Goal: Task Accomplishment & Management: Complete application form

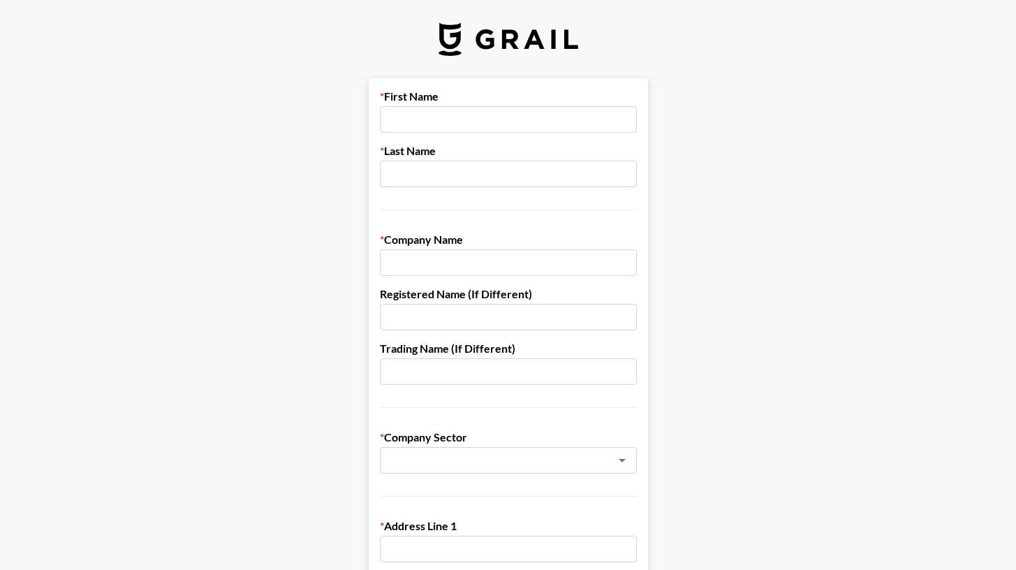
click at [426, 121] on input "text" at bounding box center [508, 119] width 257 height 27
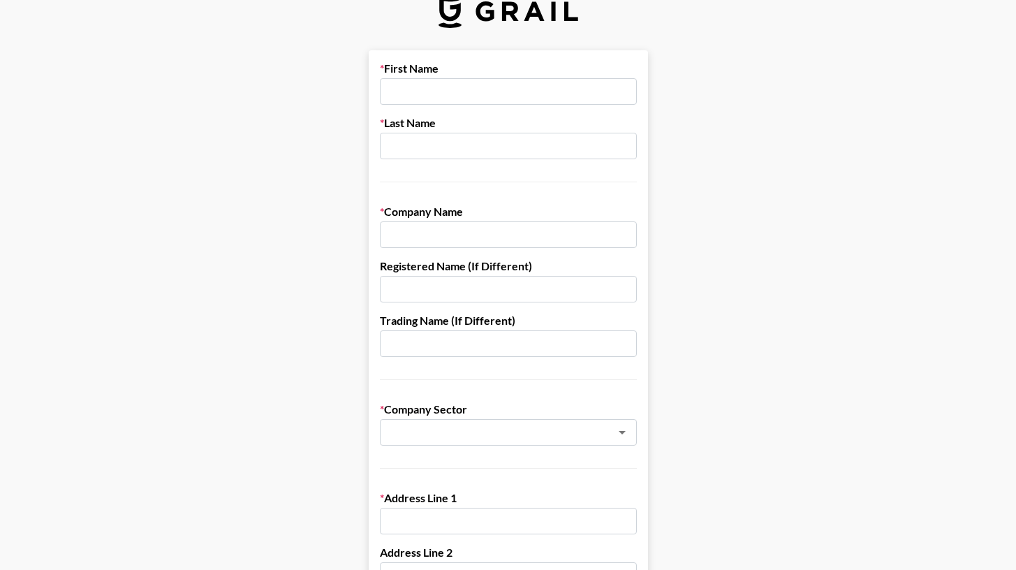
click at [461, 239] on input "text" at bounding box center [508, 234] width 257 height 27
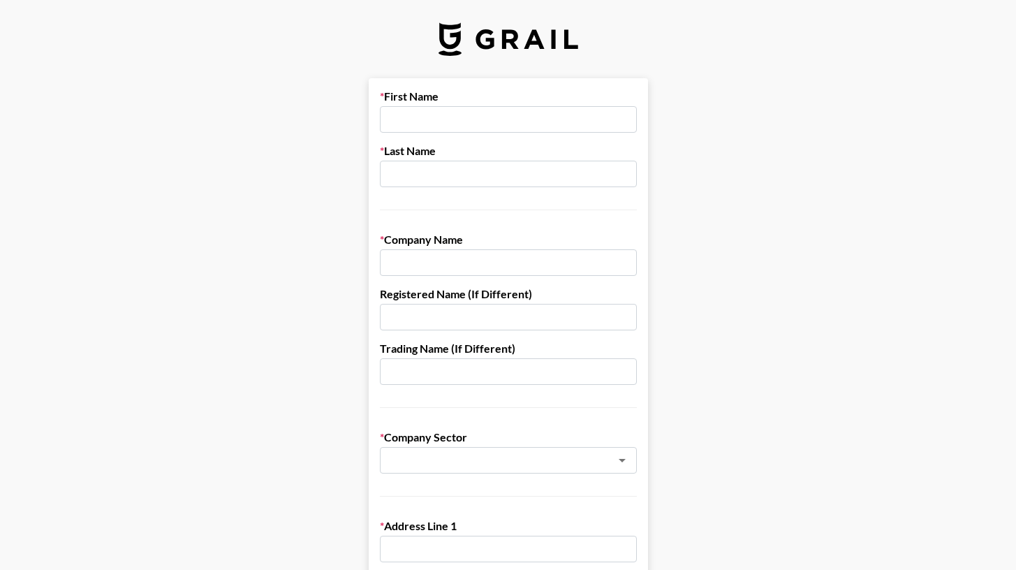
click at [436, 119] on input "text" at bounding box center [508, 119] width 257 height 27
type input "[PERSON_NAME]"
click at [434, 177] on input "text" at bounding box center [508, 174] width 257 height 27
type input "[PERSON_NAME]"
click at [432, 273] on input "text" at bounding box center [508, 262] width 257 height 27
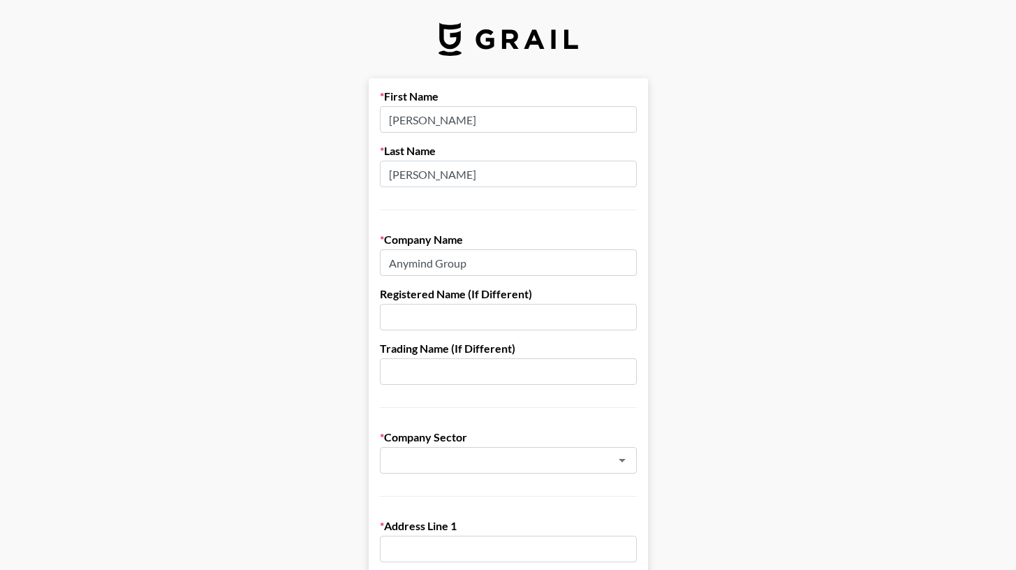
click at [419, 265] on input "Anymind Group" at bounding box center [508, 262] width 257 height 27
click at [517, 263] on input "AnyMind Group" at bounding box center [508, 262] width 257 height 27
type input "AnyMind Group"
click at [448, 326] on input "text" at bounding box center [508, 317] width 257 height 27
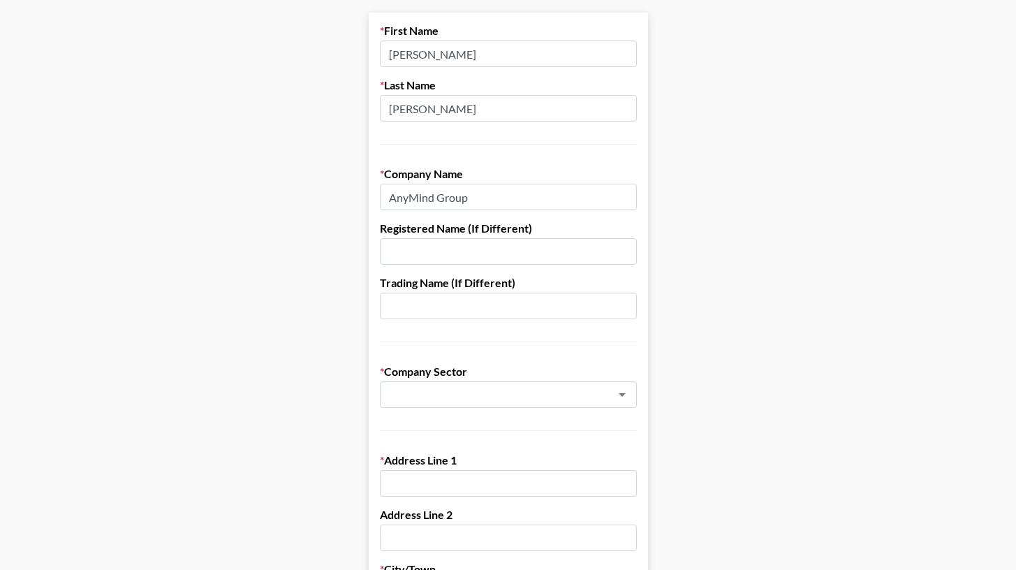
scroll to position [69, 0]
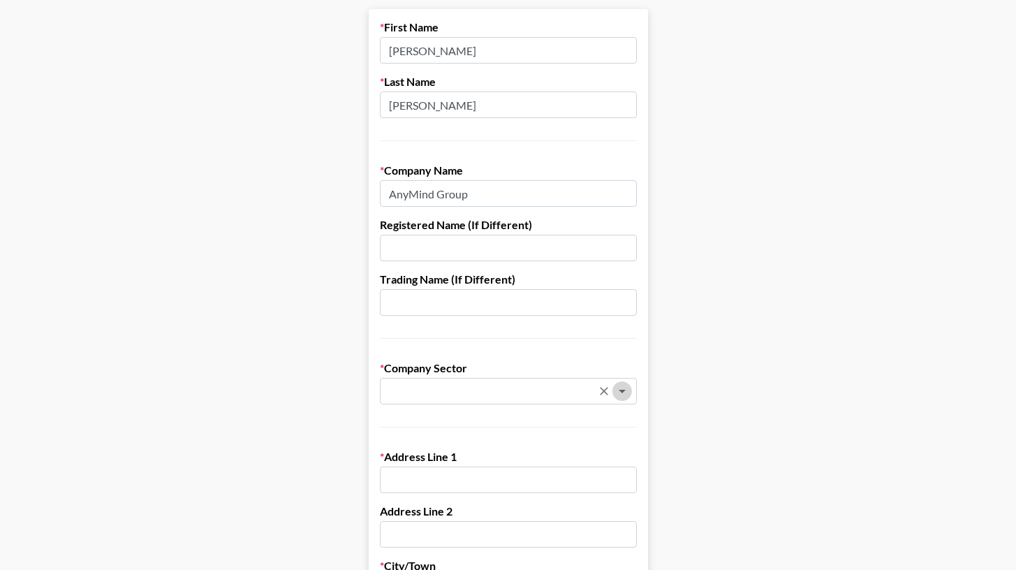
click at [621, 391] on icon "Open" at bounding box center [622, 391] width 17 height 17
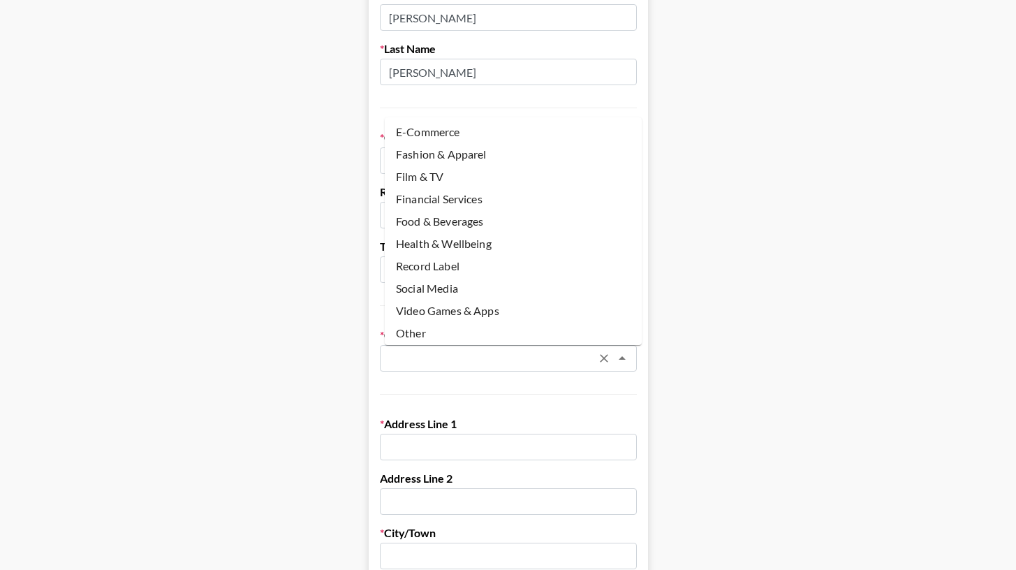
scroll to position [0, 0]
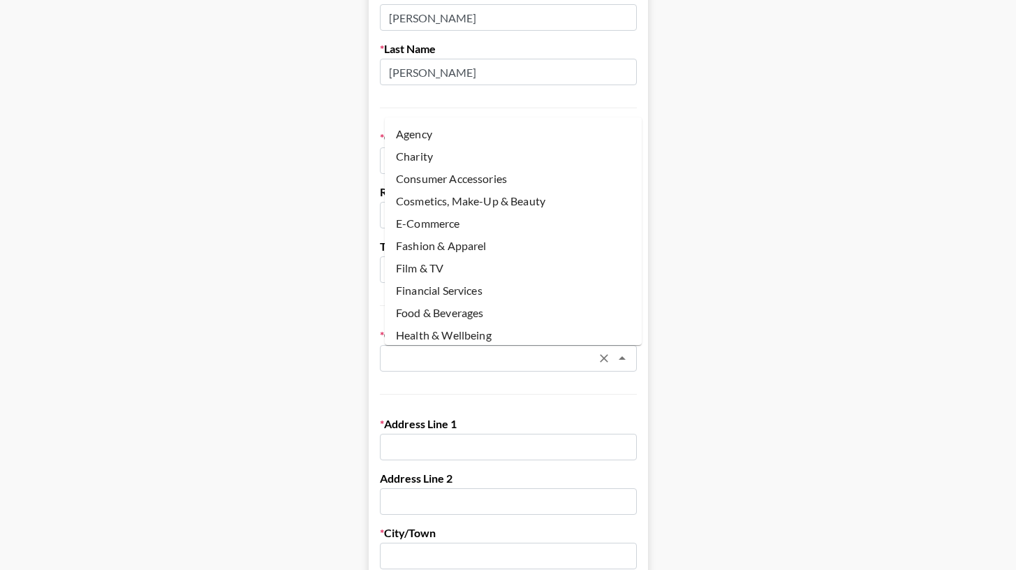
click at [518, 226] on li "E-Commerce" at bounding box center [513, 223] width 257 height 22
type input "E-Commerce"
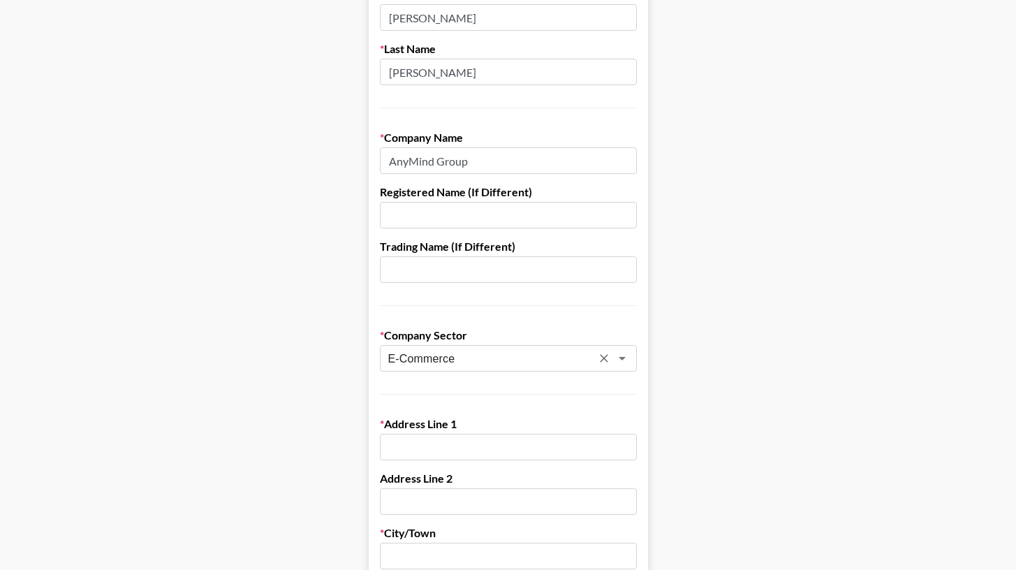
click at [450, 331] on label "Company Sector" at bounding box center [508, 335] width 257 height 14
click at [454, 397] on form "First Name [PERSON_NAME] Last Name Qi Company Name AnyMind Group Registered Nam…" at bounding box center [508, 579] width 279 height 1206
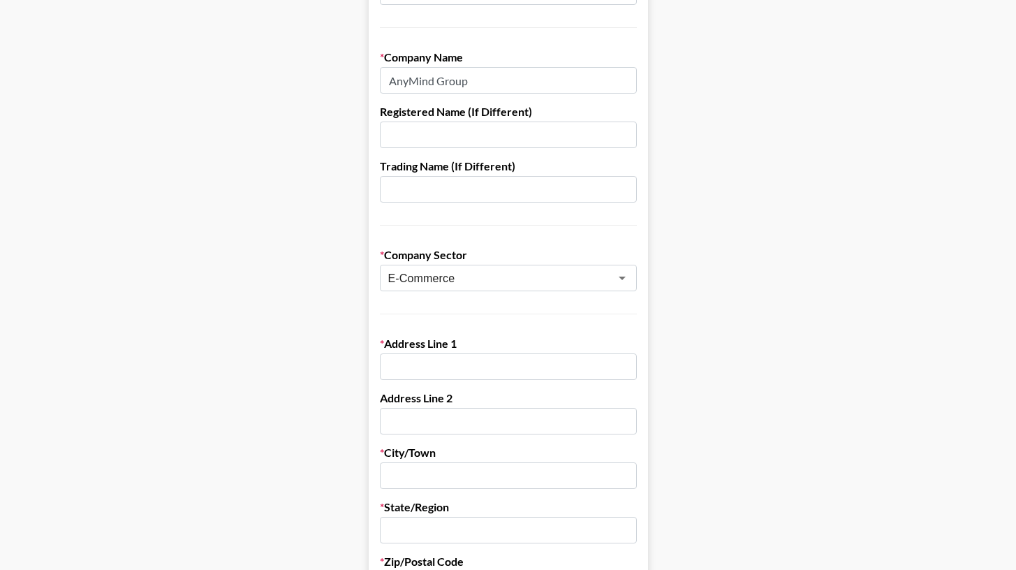
scroll to position [200, 0]
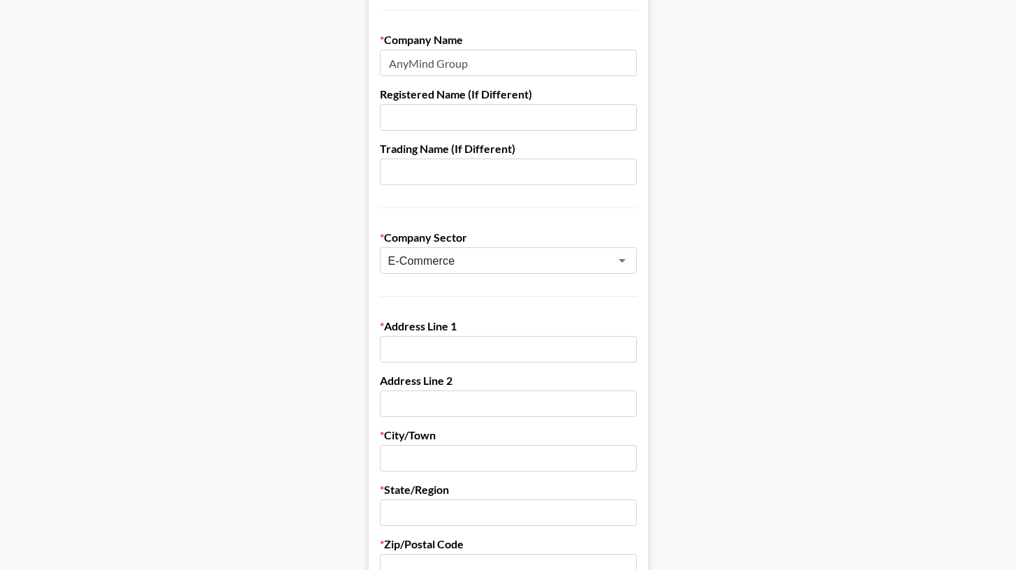
click at [461, 349] on input "text" at bounding box center [508, 349] width 257 height 27
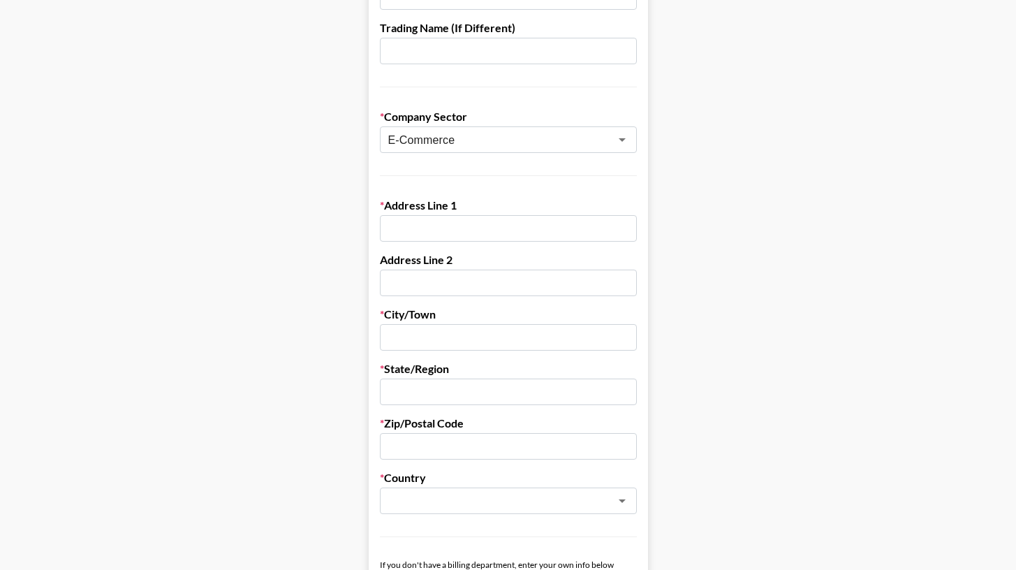
scroll to position [316, 0]
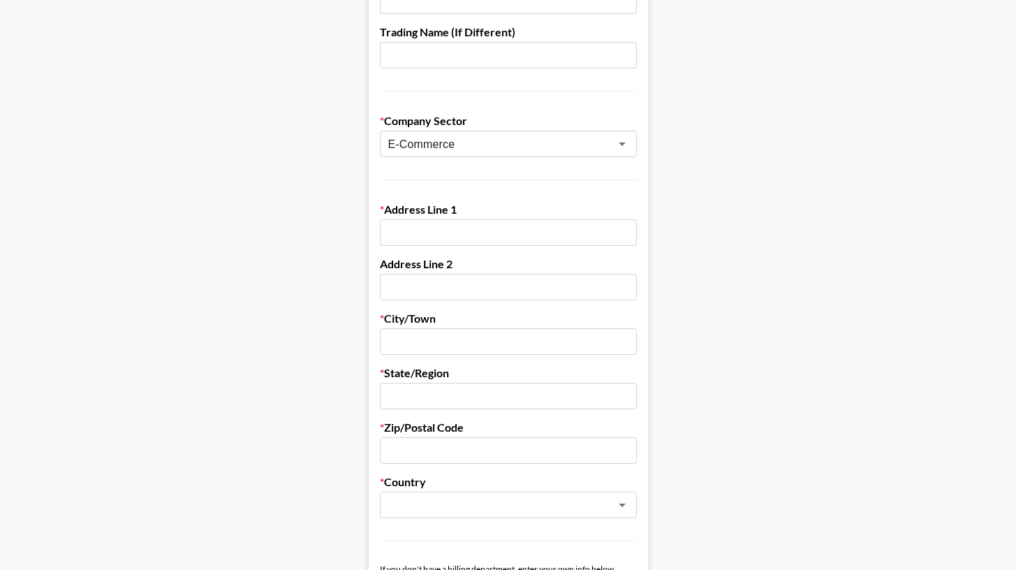
click at [461, 330] on input "text" at bounding box center [508, 341] width 257 height 27
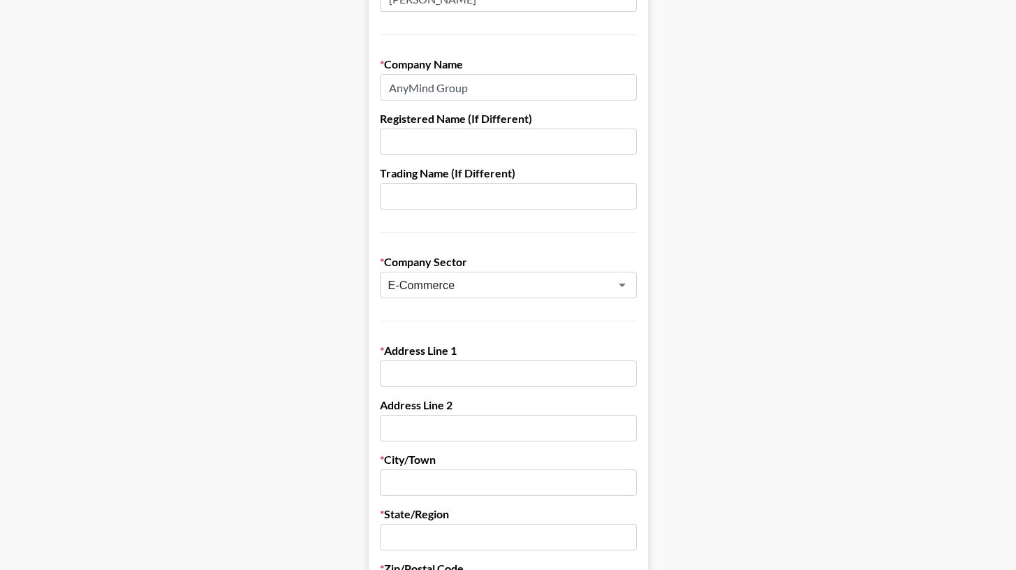
scroll to position [177, 0]
click at [426, 383] on input "text" at bounding box center [508, 372] width 257 height 27
click at [448, 373] on input "[GEOGRAPHIC_DATA], [GEOGRAPHIC_DATA]" at bounding box center [508, 372] width 257 height 27
type input "[GEOGRAPHIC_DATA], [GEOGRAPHIC_DATA], [GEOGRAPHIC_DATA]"
click at [434, 426] on input "text" at bounding box center [508, 426] width 257 height 27
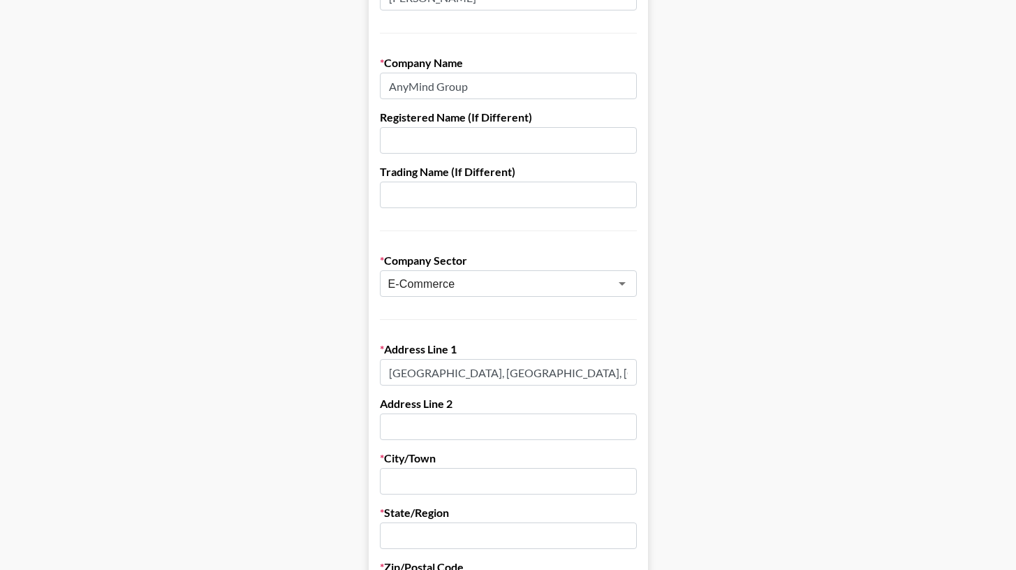
click at [430, 469] on input "text" at bounding box center [508, 481] width 257 height 27
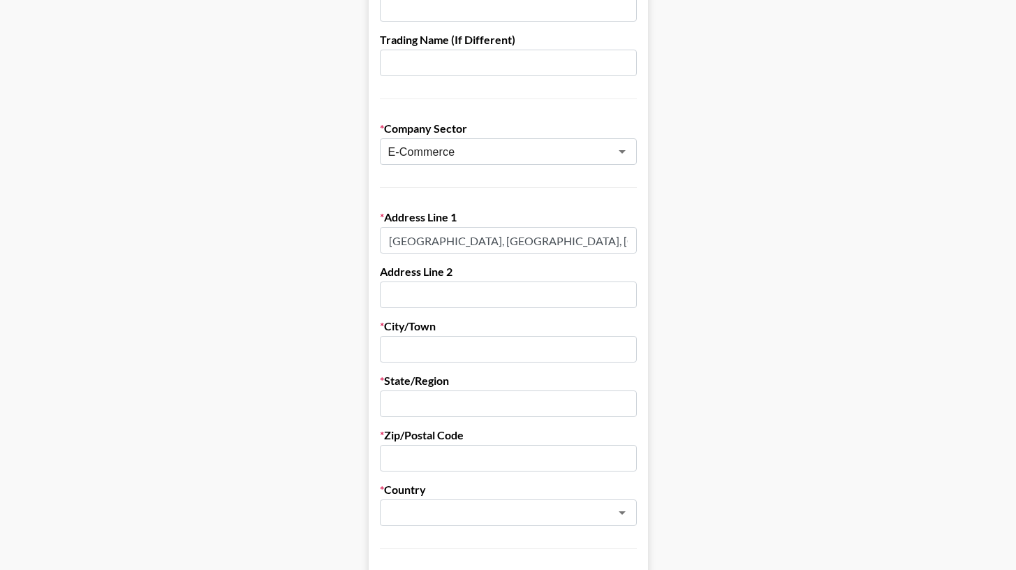
scroll to position [309, 0]
type input "[GEOGRAPHIC_DATA]"
click at [412, 405] on input "text" at bounding box center [508, 403] width 257 height 27
click at [437, 464] on input "text" at bounding box center [508, 457] width 257 height 27
click at [429, 434] on label "Zip/Postal Code" at bounding box center [508, 434] width 257 height 14
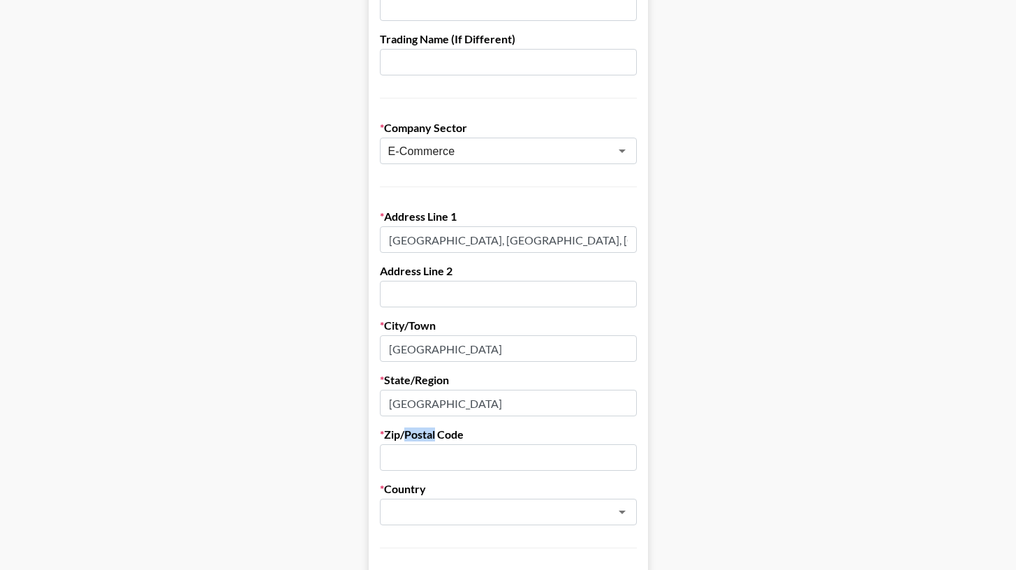
click at [429, 434] on label "Zip/Postal Code" at bounding box center [508, 434] width 257 height 14
click at [420, 442] on div at bounding box center [420, 442] width 0 height 0
click at [414, 459] on input "text" at bounding box center [508, 457] width 257 height 27
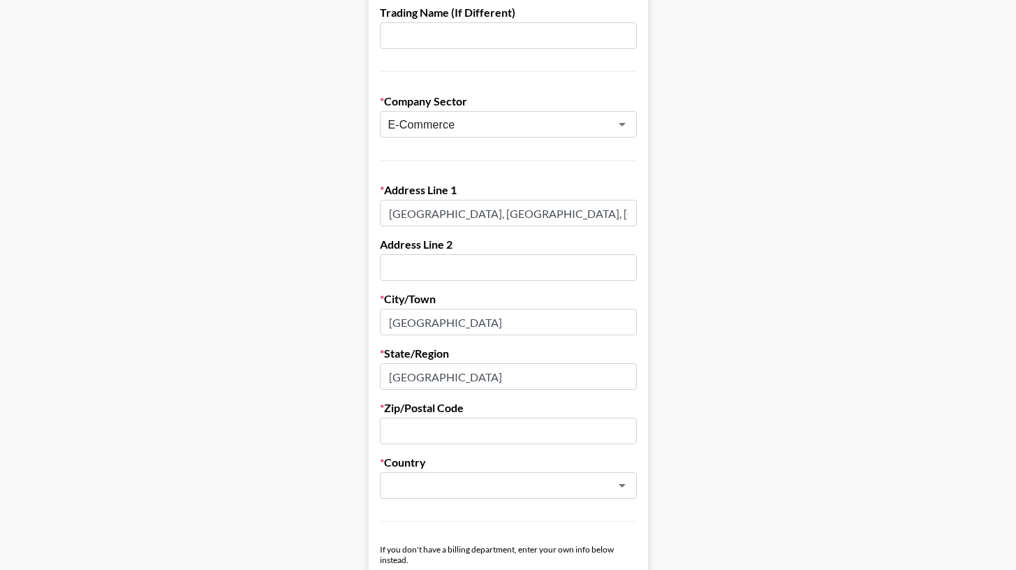
scroll to position [346, 0]
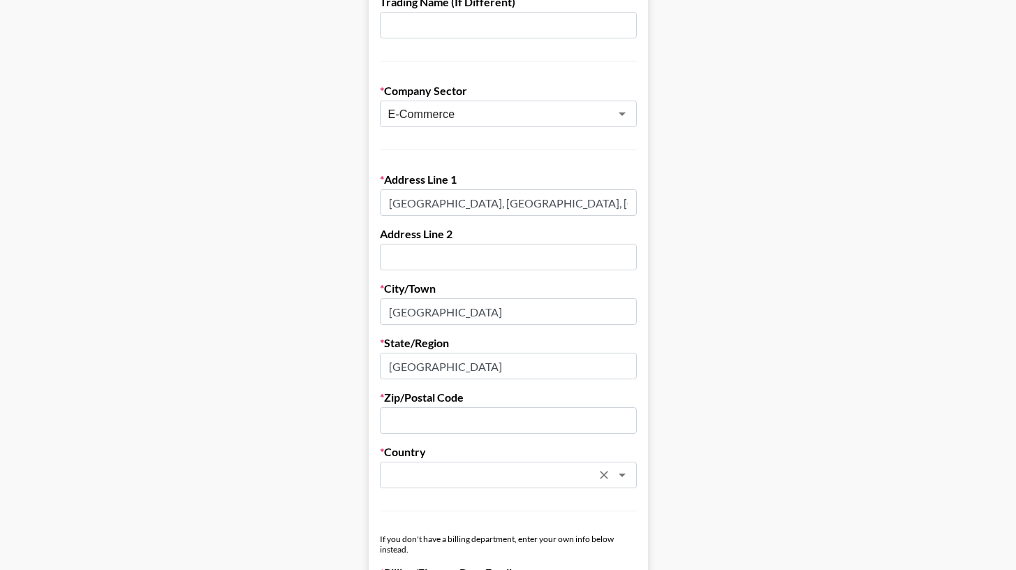
click at [415, 480] on input "text" at bounding box center [489, 475] width 203 height 16
click at [448, 480] on input "text" at bounding box center [489, 475] width 203 height 16
click at [427, 369] on input "[GEOGRAPHIC_DATA]" at bounding box center [508, 366] width 257 height 27
drag, startPoint x: 427, startPoint y: 369, endPoint x: 404, endPoint y: 369, distance: 23.7
click at [403, 369] on input "[GEOGRAPHIC_DATA]" at bounding box center [508, 366] width 257 height 27
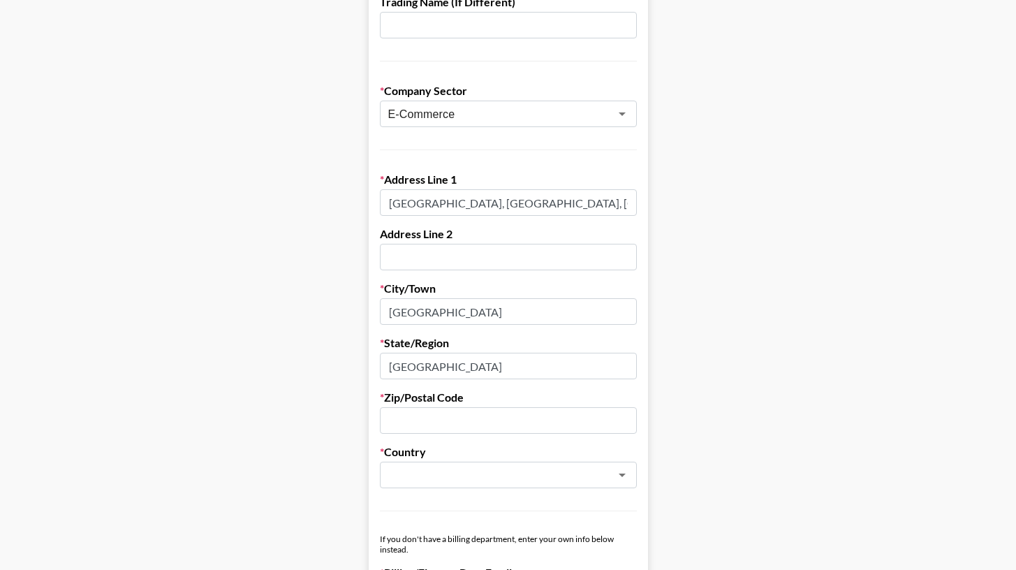
type input "[GEOGRAPHIC_DATA]"
click at [417, 431] on input "text" at bounding box center [508, 420] width 257 height 27
click at [418, 476] on input "text" at bounding box center [489, 475] width 203 height 16
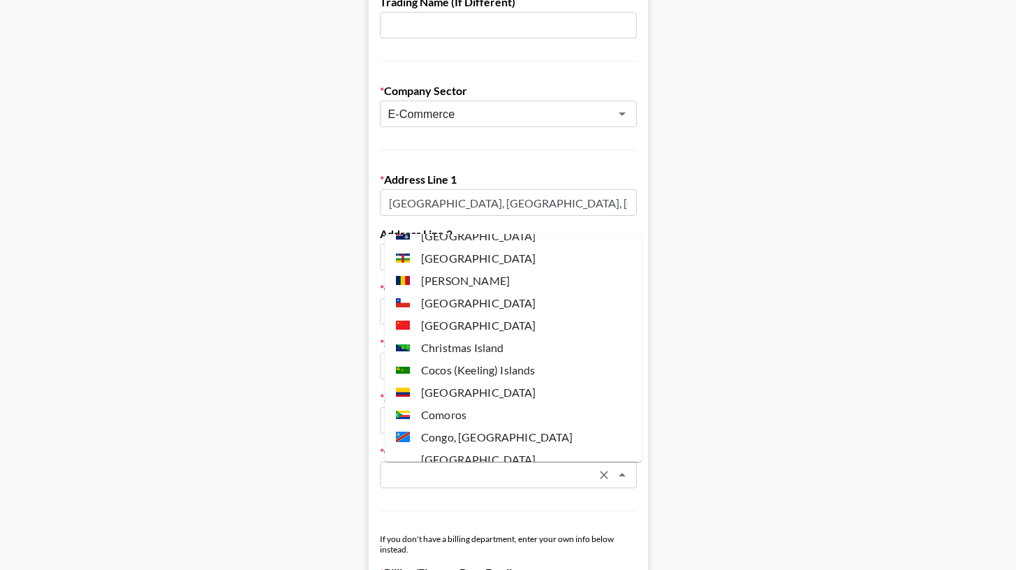
scroll to position [924, 0]
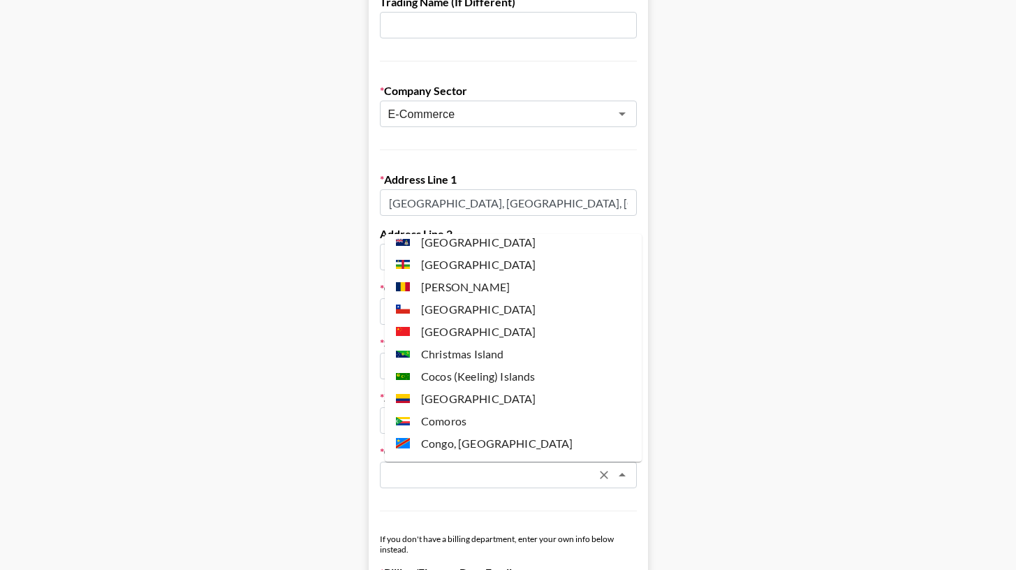
click at [470, 322] on li "[GEOGRAPHIC_DATA]" at bounding box center [513, 331] width 257 height 22
type input "[GEOGRAPHIC_DATA]"
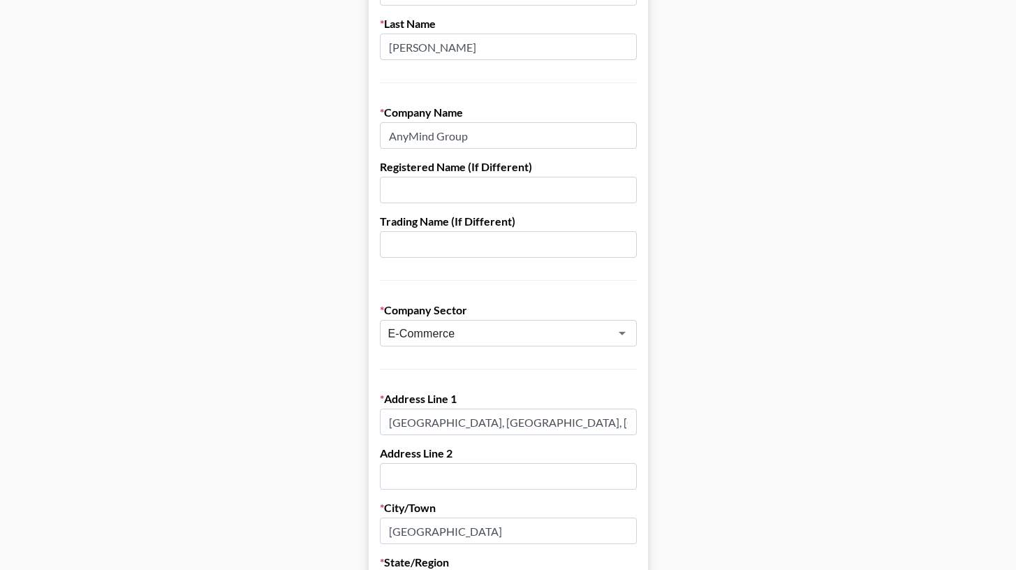
scroll to position [143, 0]
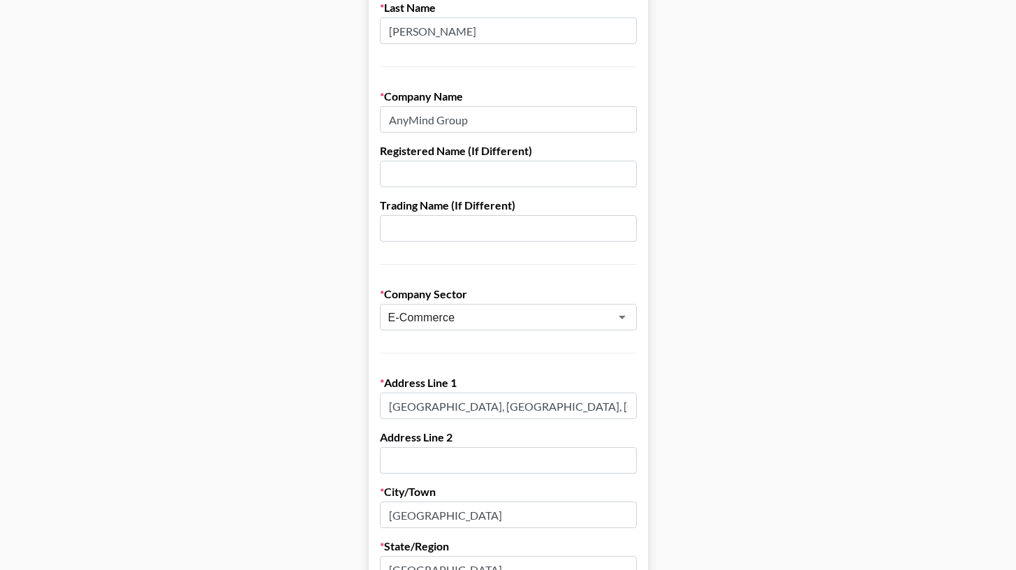
click at [447, 410] on input "[GEOGRAPHIC_DATA], [GEOGRAPHIC_DATA], [GEOGRAPHIC_DATA]" at bounding box center [508, 405] width 257 height 27
click at [443, 380] on label "Address Line 1" at bounding box center [508, 383] width 257 height 14
click at [434, 356] on div at bounding box center [434, 356] width 0 height 0
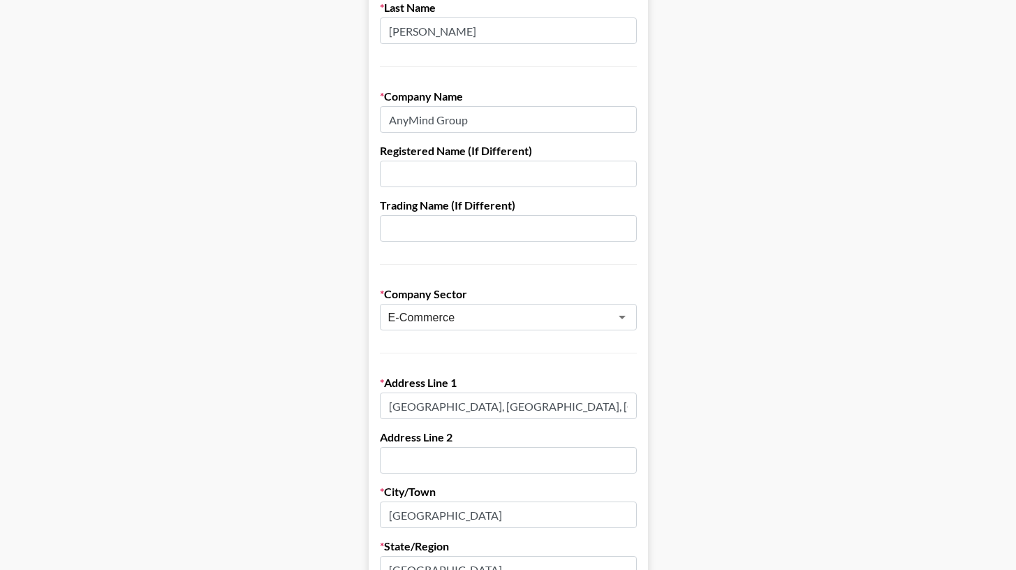
click at [441, 422] on form "First Name [PERSON_NAME] Last Name Qi Company Name AnyMind Group Registered Nam…" at bounding box center [508, 538] width 279 height 1206
click at [445, 408] on input "[GEOGRAPHIC_DATA], [GEOGRAPHIC_DATA], [GEOGRAPHIC_DATA]" at bounding box center [508, 405] width 257 height 27
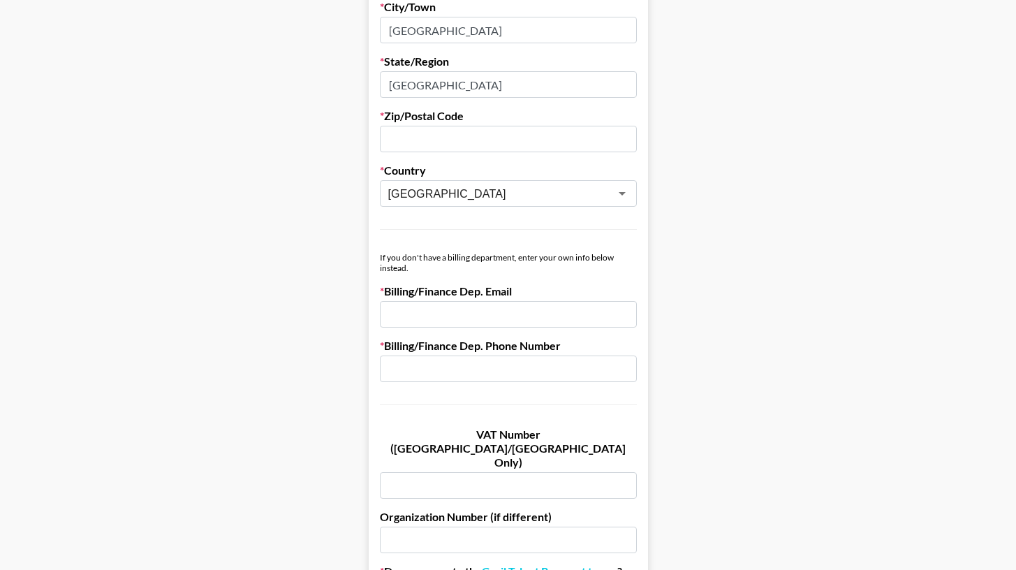
scroll to position [644, 0]
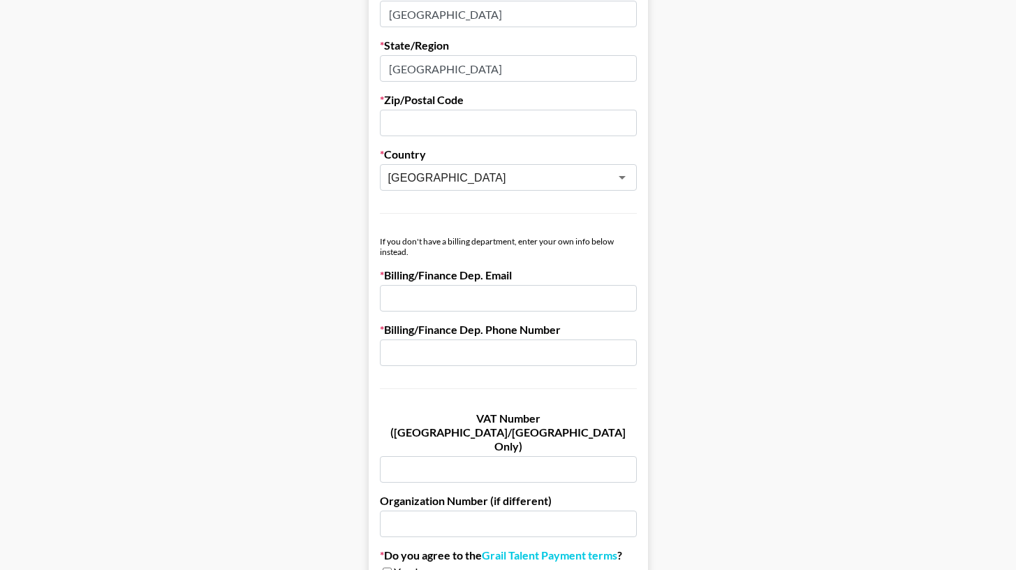
click at [465, 274] on label "Billing/Finance Dep. Email" at bounding box center [508, 275] width 257 height 14
click at [456, 249] on div at bounding box center [456, 249] width 0 height 0
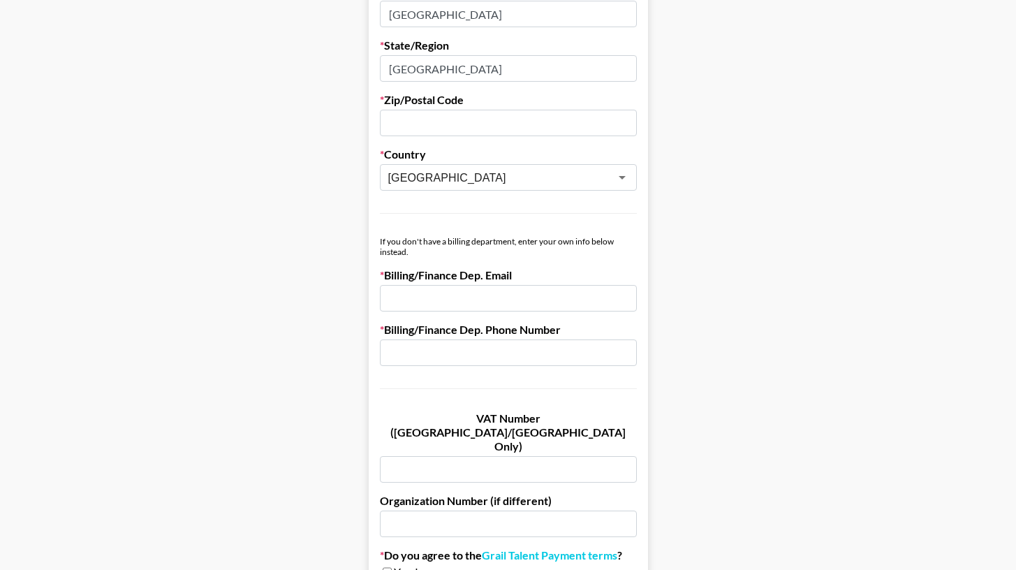
click at [554, 330] on label "Billing/Finance Dep. Phone Number" at bounding box center [508, 330] width 257 height 14
click at [491, 332] on label "Billing/Finance Dep. Phone Number" at bounding box center [508, 330] width 257 height 14
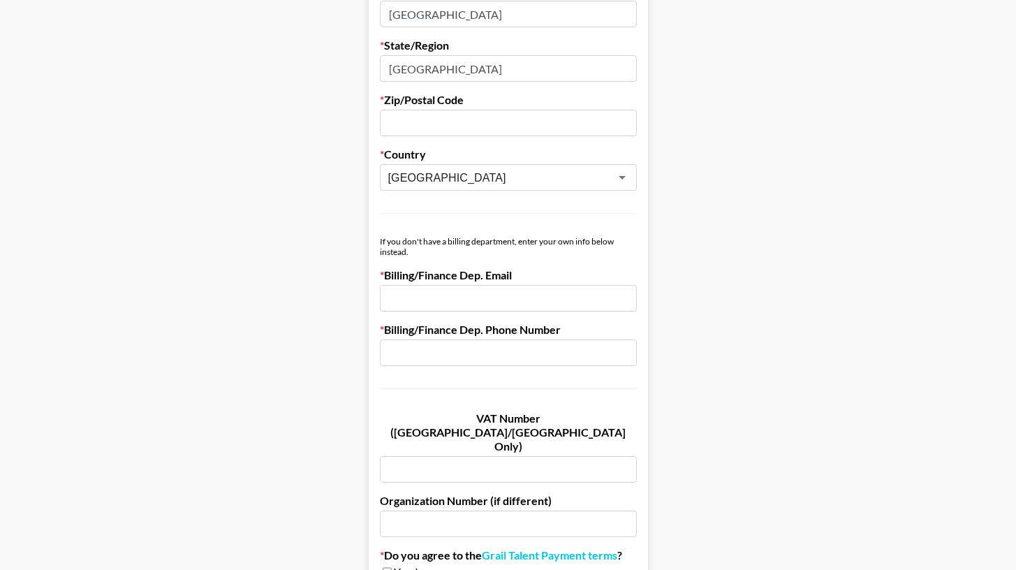
click at [482, 337] on div at bounding box center [482, 337] width 0 height 0
click at [503, 364] on input "text" at bounding box center [508, 352] width 257 height 27
click at [485, 300] on input "email" at bounding box center [508, 298] width 257 height 27
paste input "[EMAIL_ADDRESS][DOMAIN_NAME]"
type input "[EMAIL_ADDRESS][DOMAIN_NAME]"
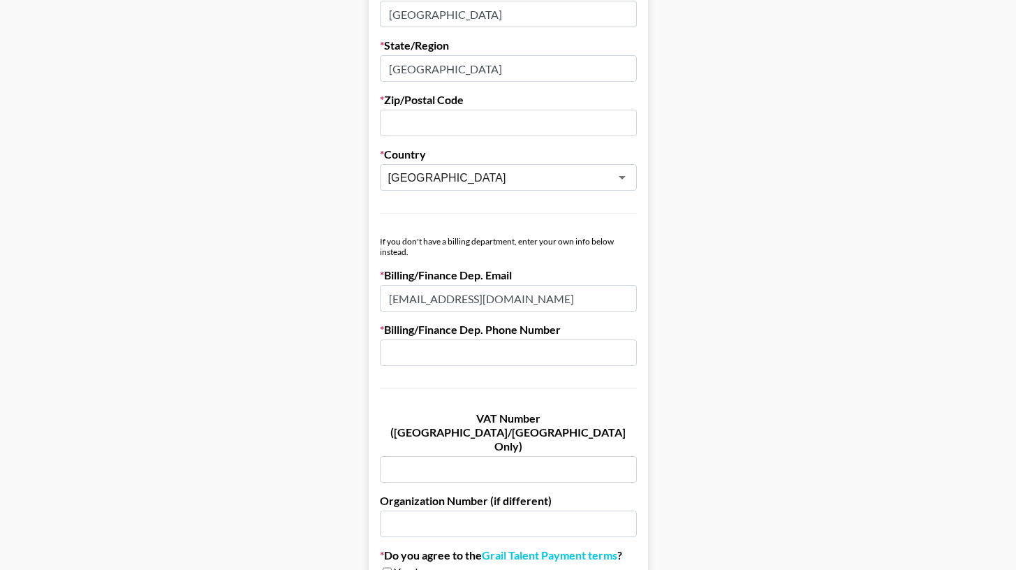
click at [448, 349] on input "text" at bounding box center [508, 352] width 257 height 27
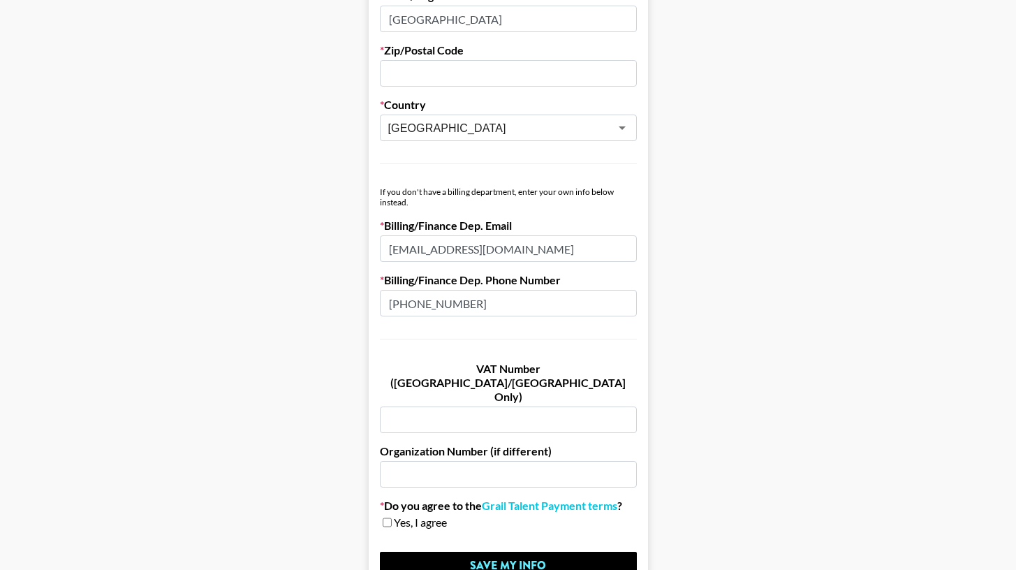
scroll to position [709, 0]
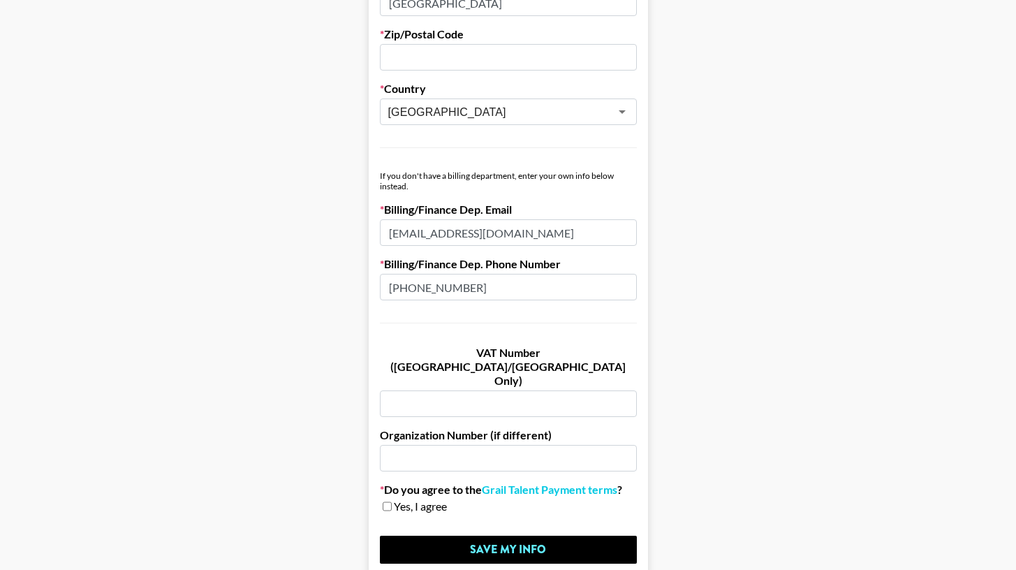
type input "[PHONE_NUMBER]"
click at [504, 390] on input "text" at bounding box center [508, 403] width 257 height 27
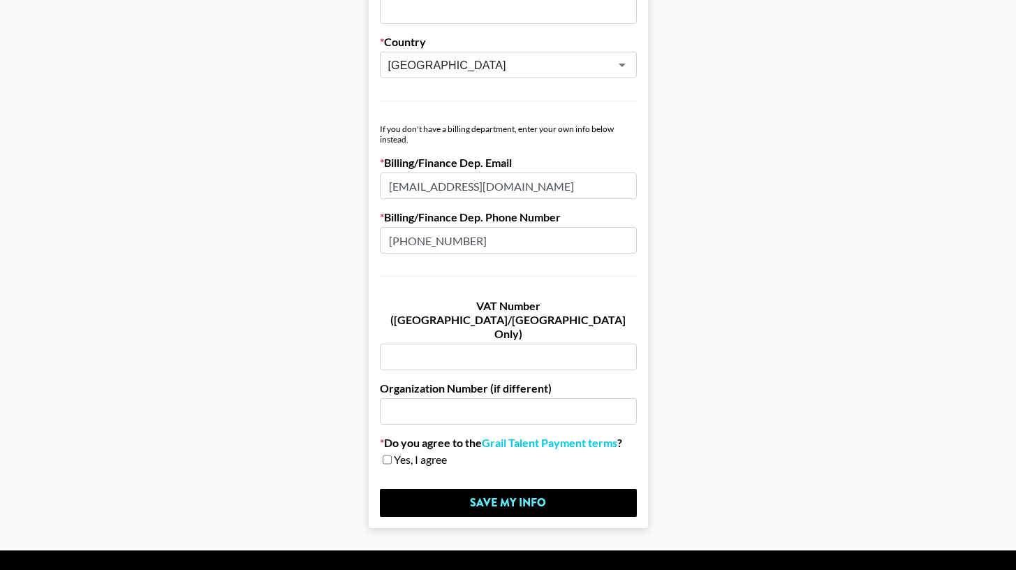
scroll to position [764, 0]
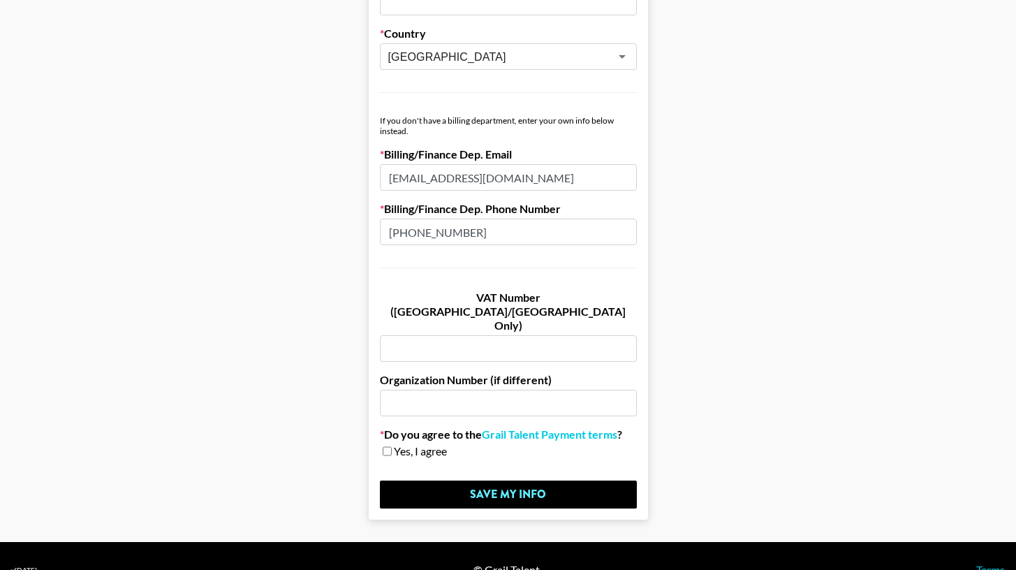
click at [392, 446] on input "checkbox" at bounding box center [387, 451] width 9 height 10
checkbox input "true"
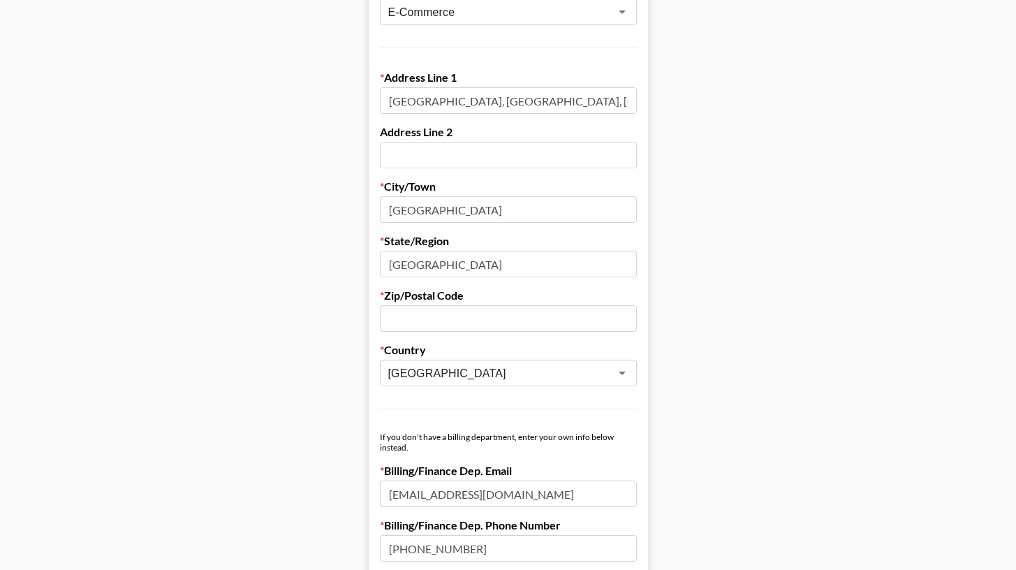
scroll to position [445, 0]
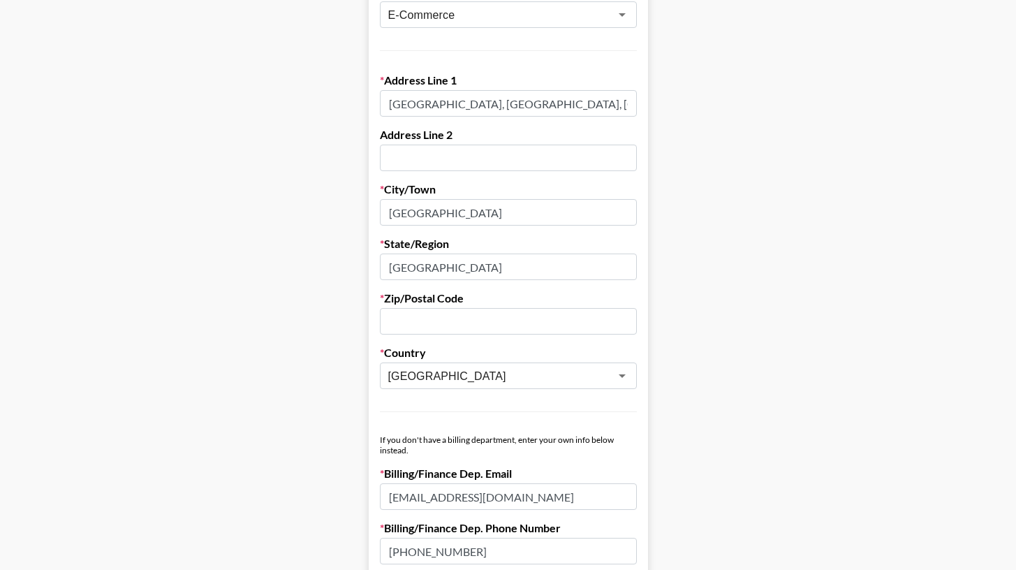
click at [471, 320] on input "text" at bounding box center [508, 321] width 257 height 27
type input "310013"
click at [475, 269] on input "[GEOGRAPHIC_DATA]" at bounding box center [508, 266] width 257 height 27
click at [501, 269] on input "[GEOGRAPHIC_DATA]" at bounding box center [508, 266] width 257 height 27
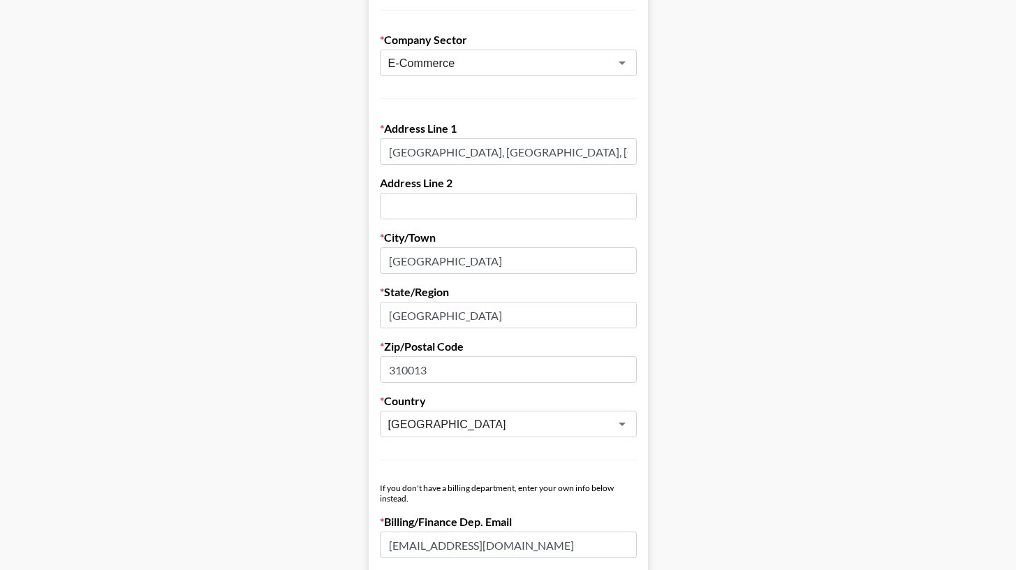
scroll to position [397, 0]
click at [389, 150] on input "[GEOGRAPHIC_DATA], [GEOGRAPHIC_DATA], [GEOGRAPHIC_DATA]" at bounding box center [508, 152] width 257 height 27
type input "[GEOGRAPHIC_DATA], [GEOGRAPHIC_DATA], [GEOGRAPHIC_DATA]"
click at [416, 311] on input "[GEOGRAPHIC_DATA]" at bounding box center [508, 315] width 257 height 27
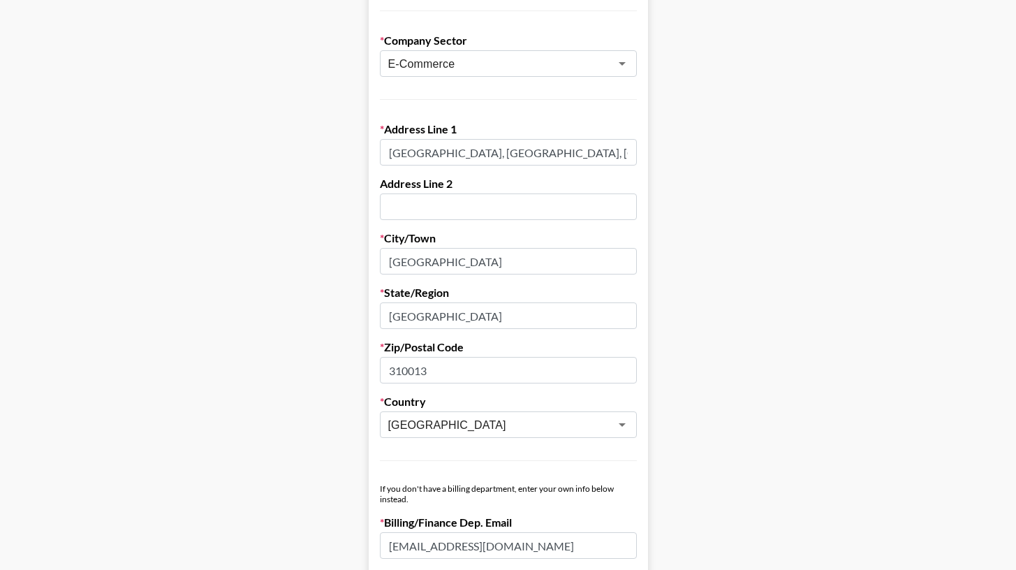
click at [416, 311] on input "[GEOGRAPHIC_DATA]" at bounding box center [508, 315] width 257 height 27
click at [485, 154] on input "[GEOGRAPHIC_DATA], [GEOGRAPHIC_DATA], [GEOGRAPHIC_DATA]" at bounding box center [508, 152] width 257 height 27
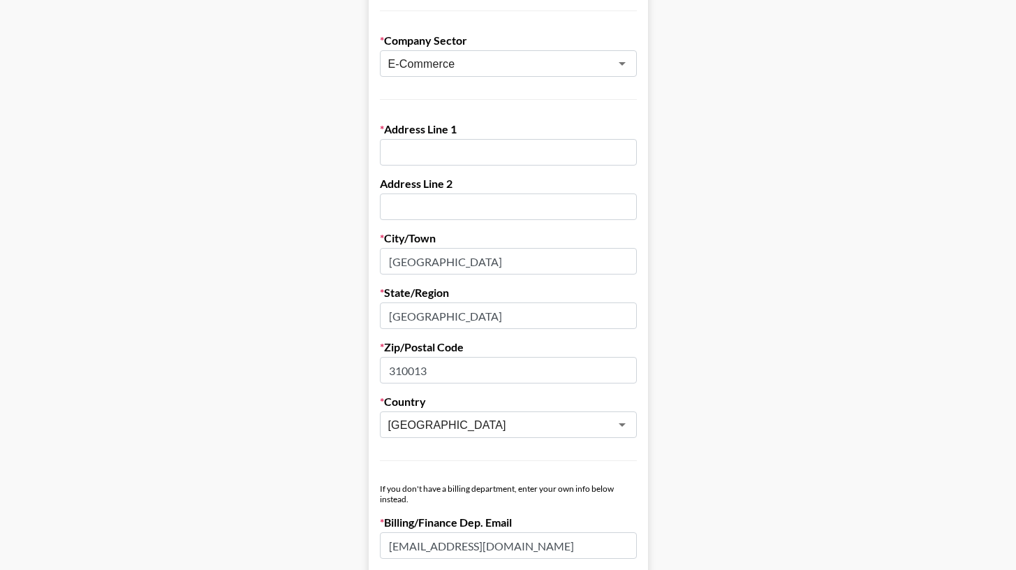
paste input "[STREET_ADDRESS]"
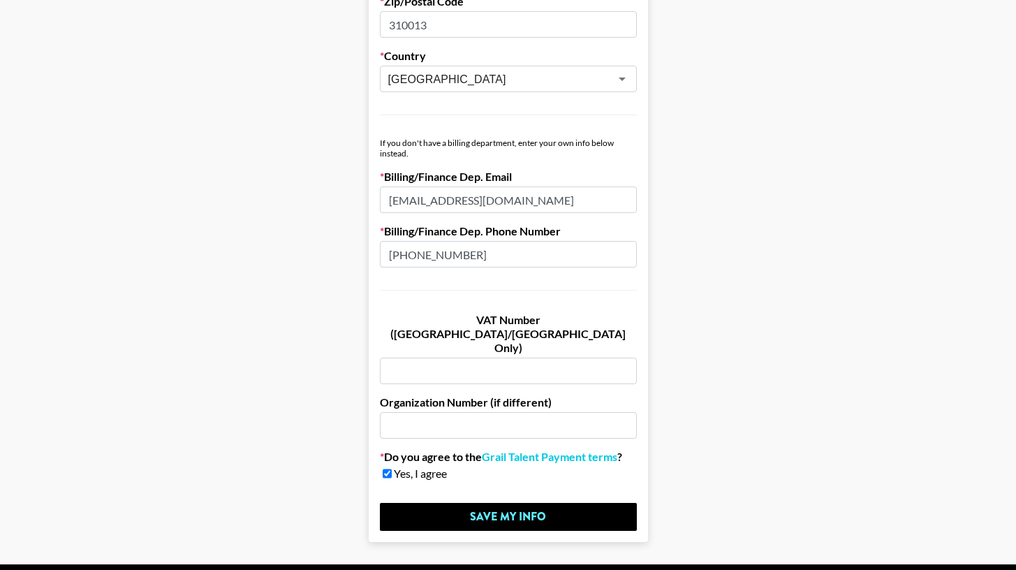
scroll to position [764, 0]
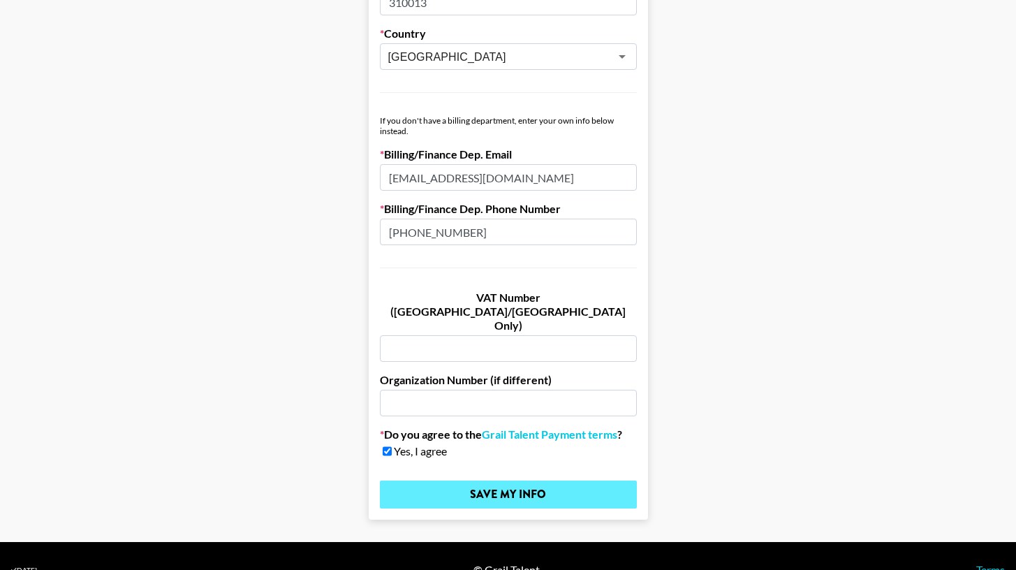
type input "[STREET_ADDRESS]"
click at [498, 480] on input "Save My Info" at bounding box center [508, 494] width 257 height 28
